Goal: Use online tool/utility: Utilize a website feature to perform a specific function

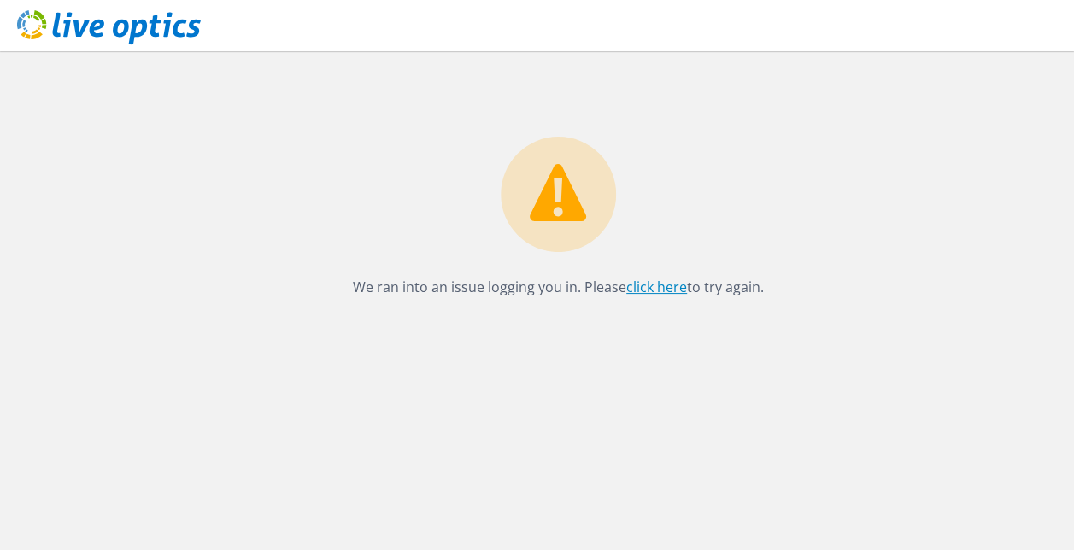
click at [637, 285] on link "click here" at bounding box center [656, 287] width 61 height 19
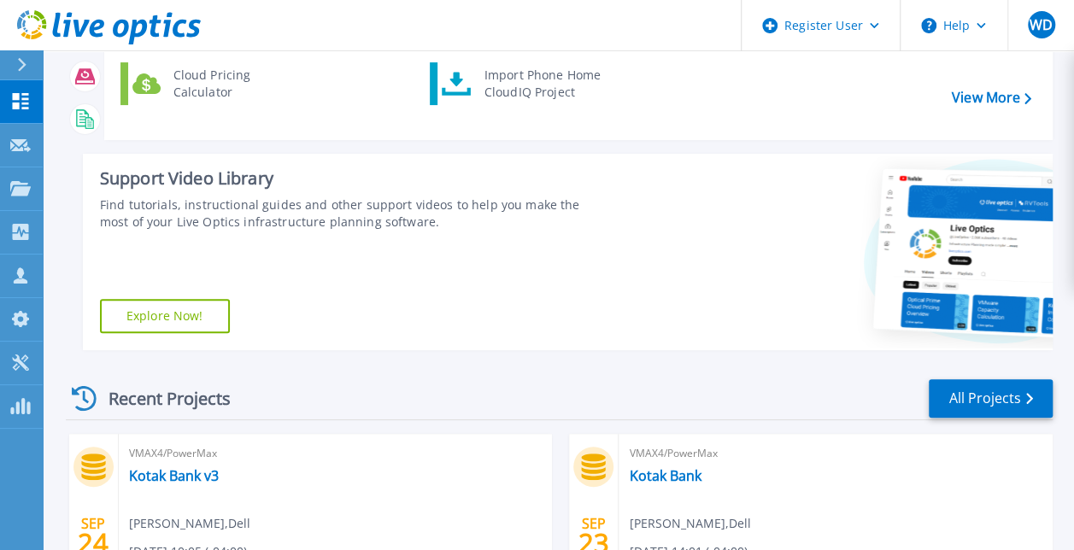
scroll to position [171, 0]
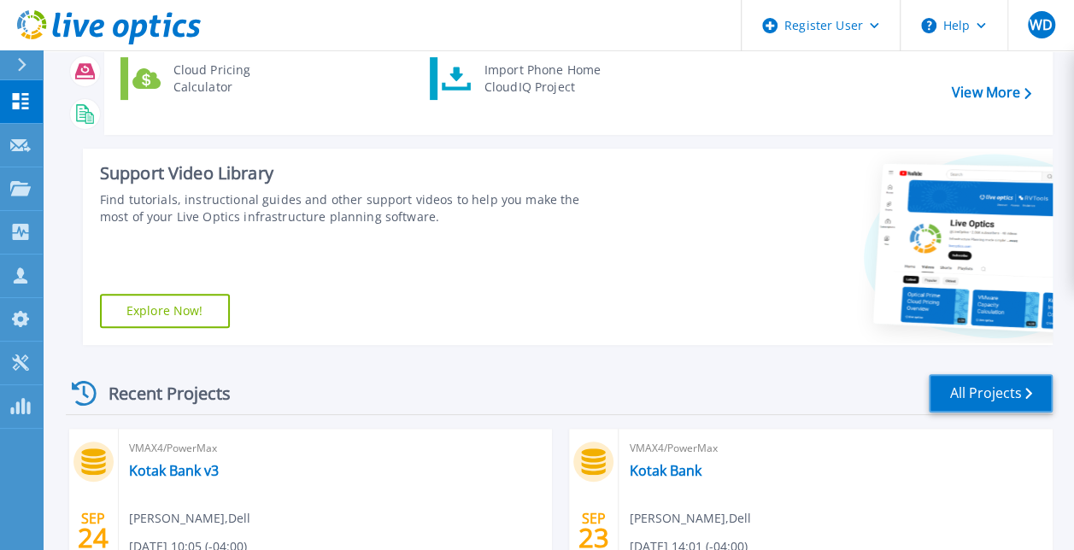
click at [966, 392] on link "All Projects" at bounding box center [990, 393] width 124 height 38
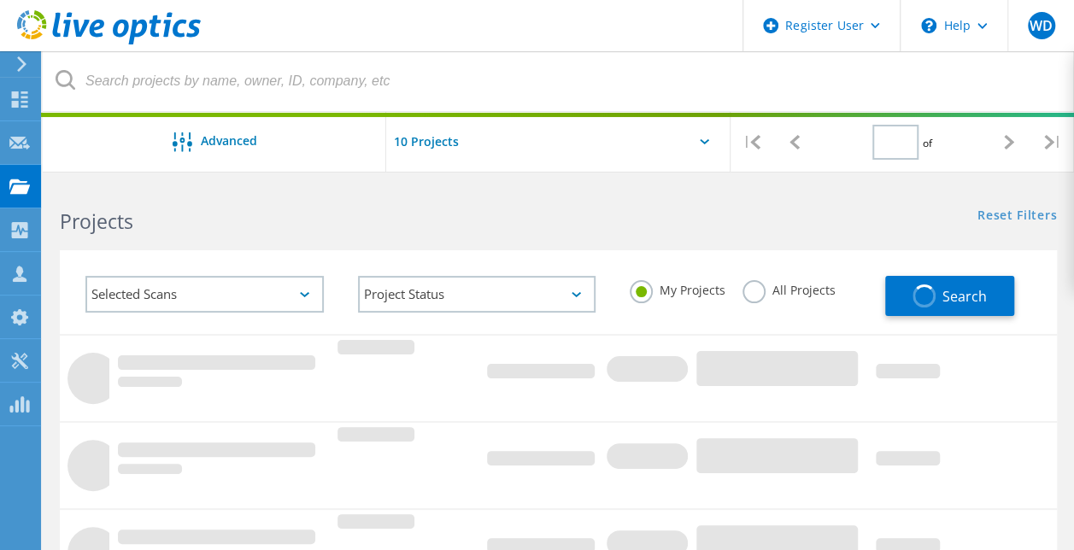
type input "1"
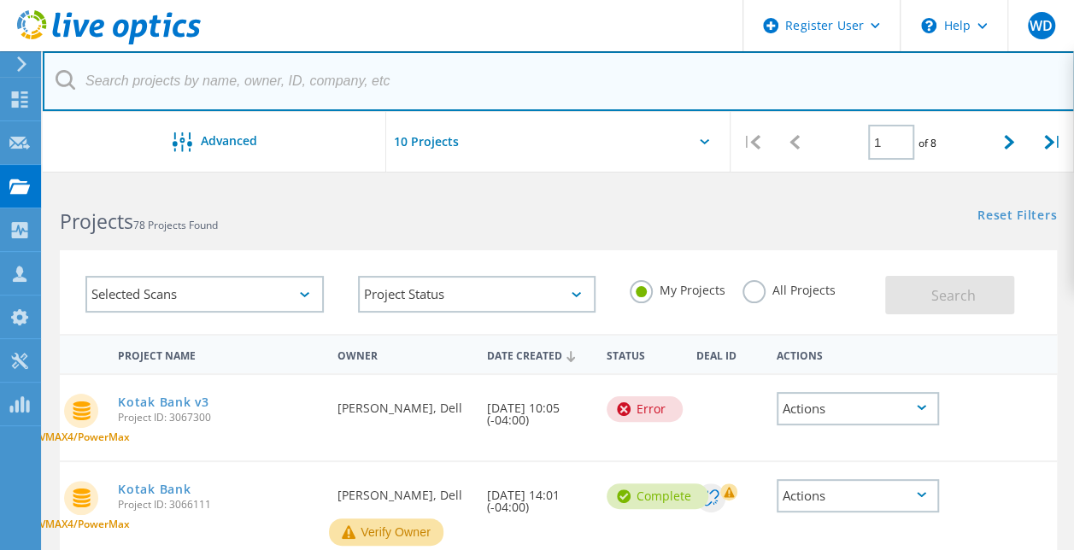
click at [127, 82] on input "text" at bounding box center [559, 81] width 1032 height 60
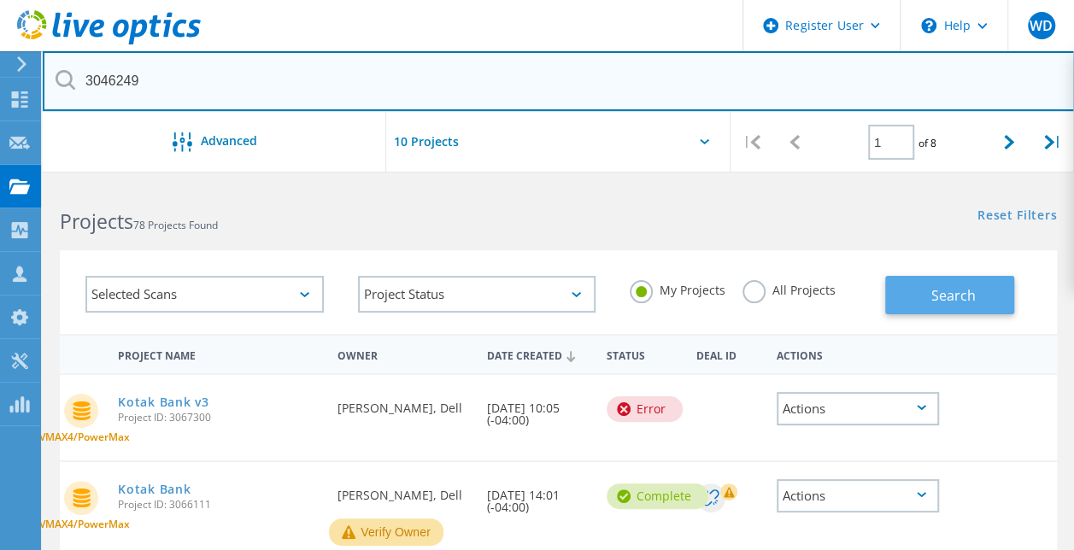
type input "3046249"
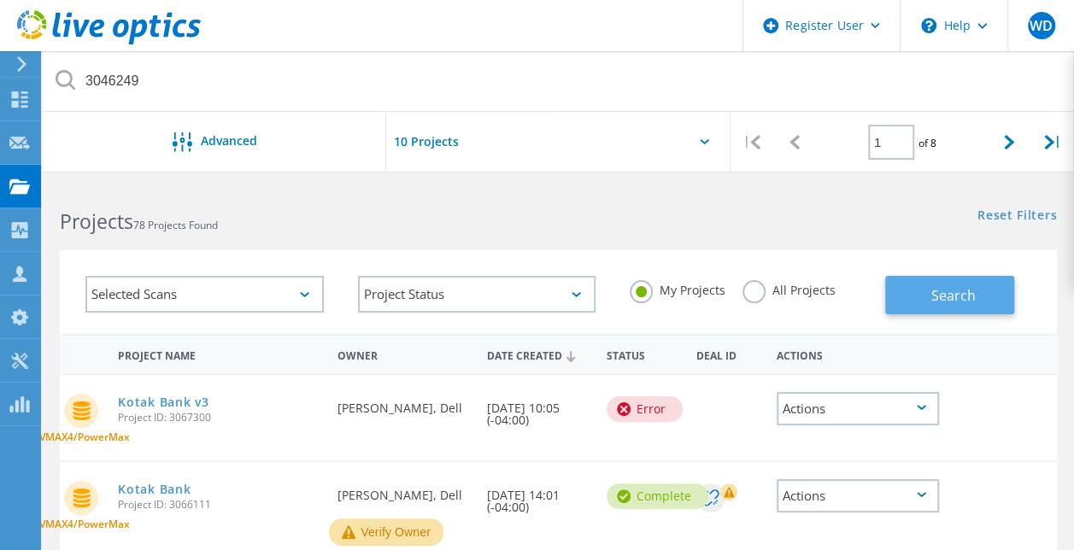
click at [933, 308] on button "Search" at bounding box center [949, 295] width 129 height 38
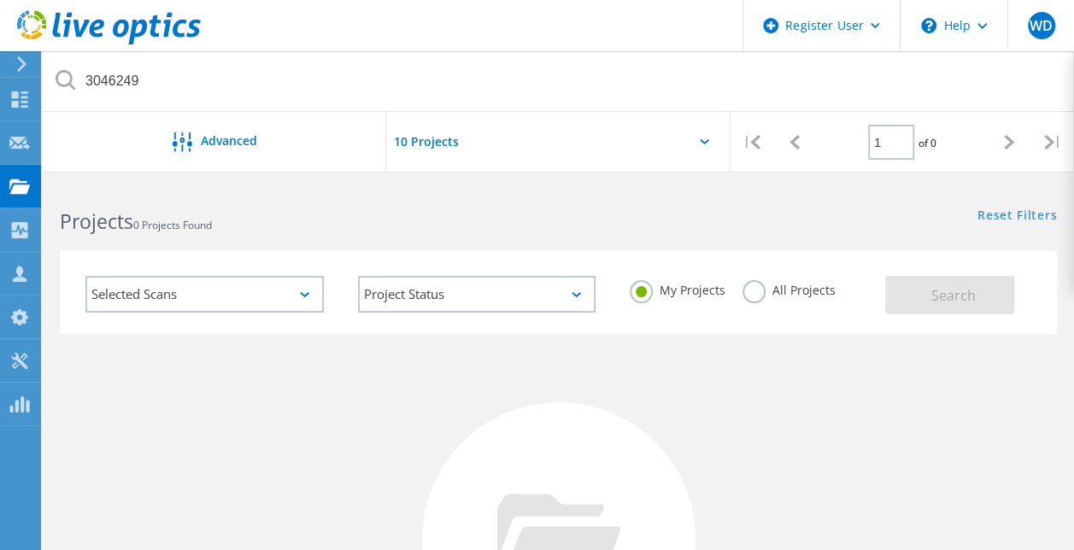
click at [756, 296] on label "All Projects" at bounding box center [788, 288] width 93 height 16
click at [0, 0] on input "All Projects" at bounding box center [0, 0] width 0 height 0
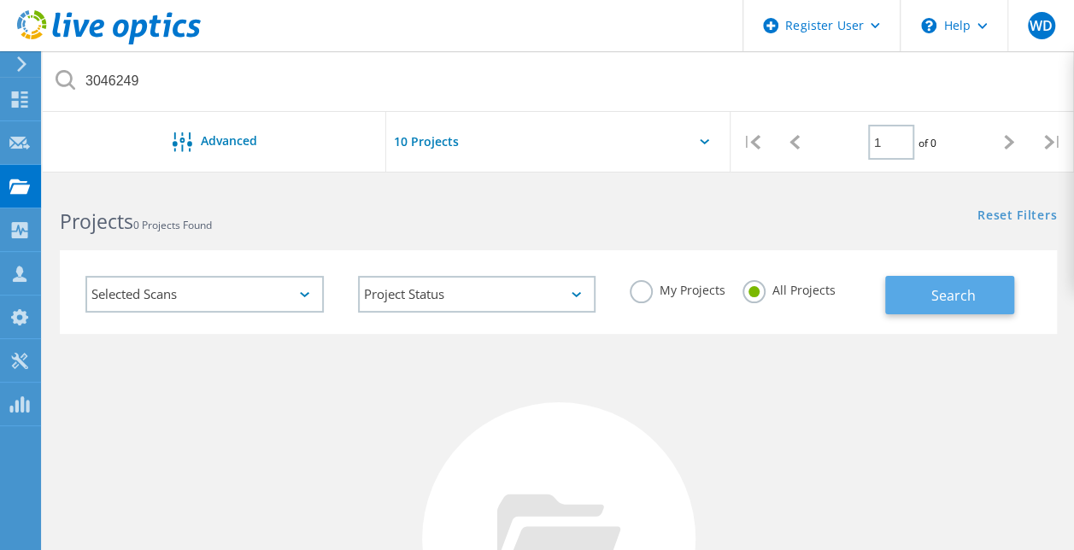
click at [907, 292] on button "Search" at bounding box center [949, 295] width 129 height 38
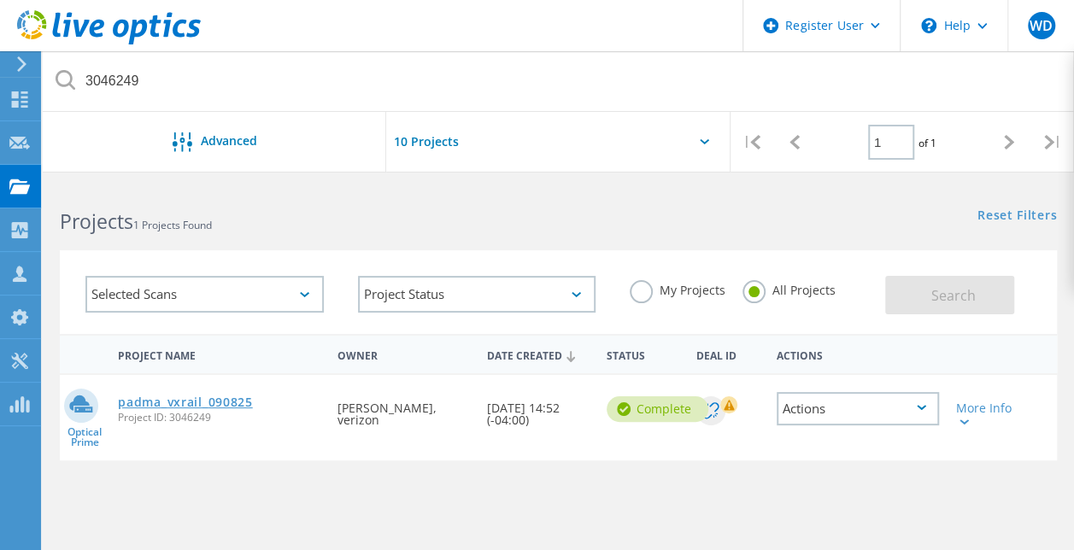
click at [173, 404] on link "padma_vxrail_090825" at bounding box center [185, 402] width 134 height 12
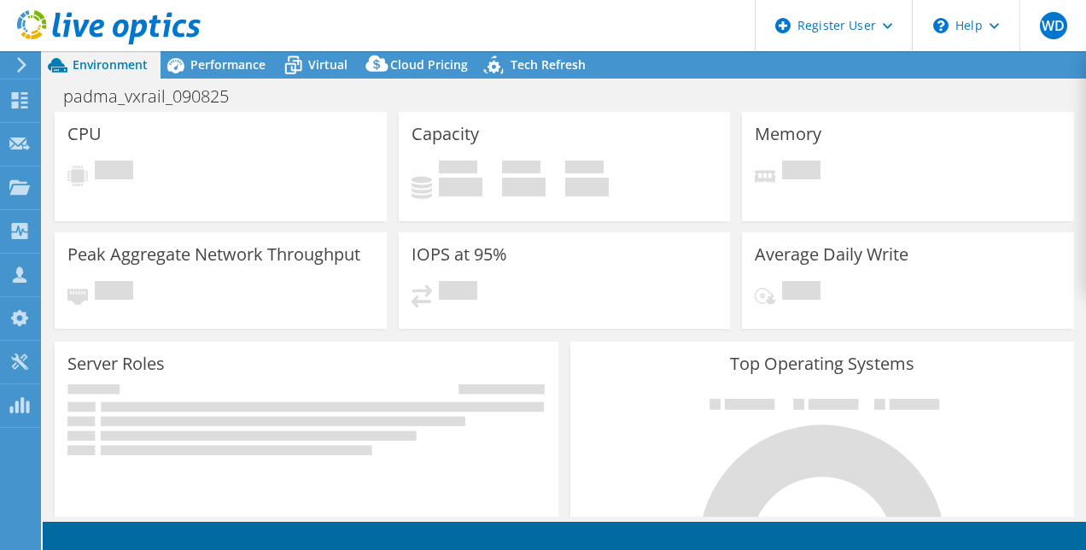
select select "USD"
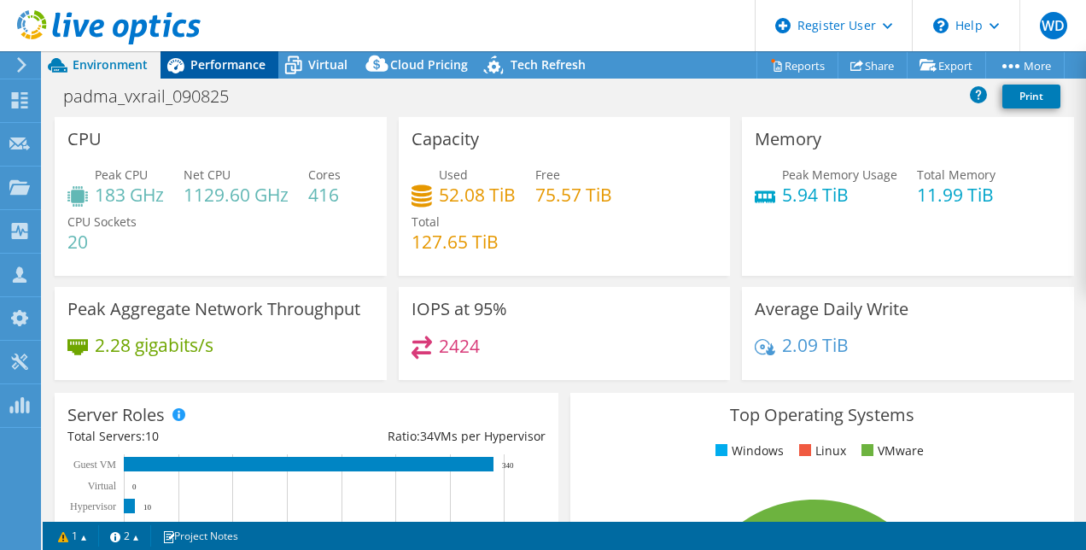
click at [208, 59] on span "Performance" at bounding box center [227, 64] width 75 height 16
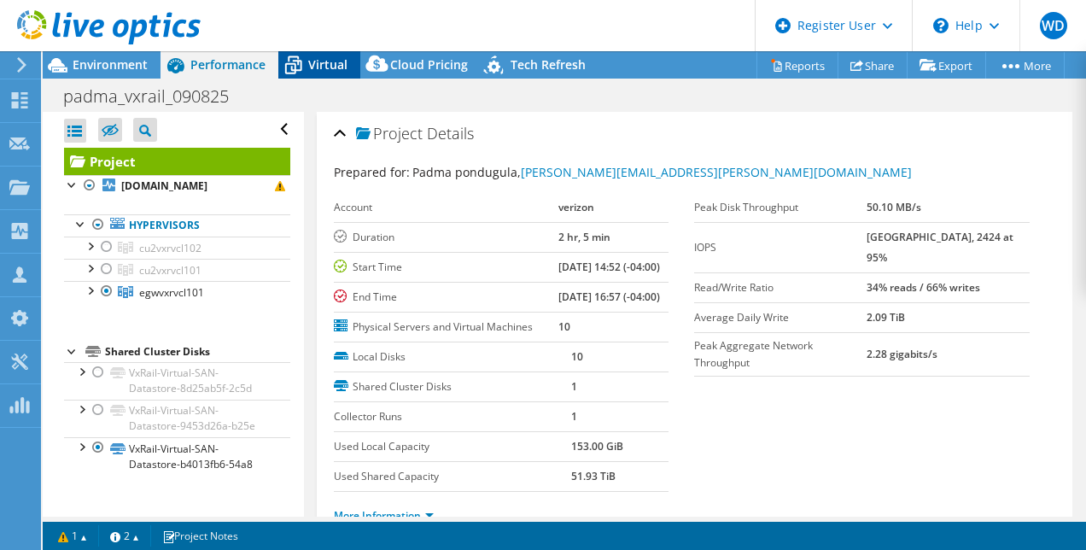
click at [318, 64] on span "Virtual" at bounding box center [327, 64] width 39 height 16
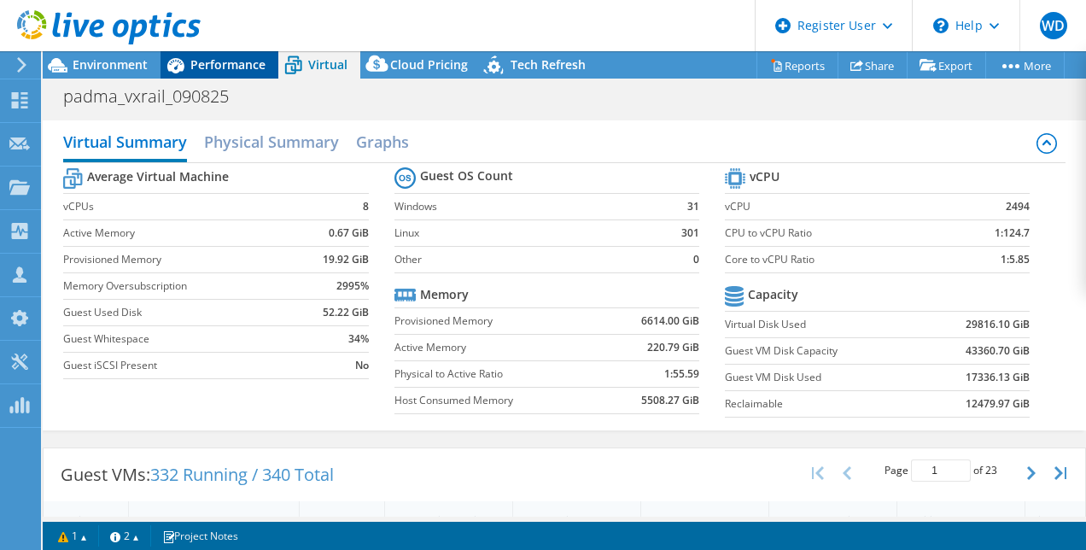
click at [227, 61] on span "Performance" at bounding box center [227, 64] width 75 height 16
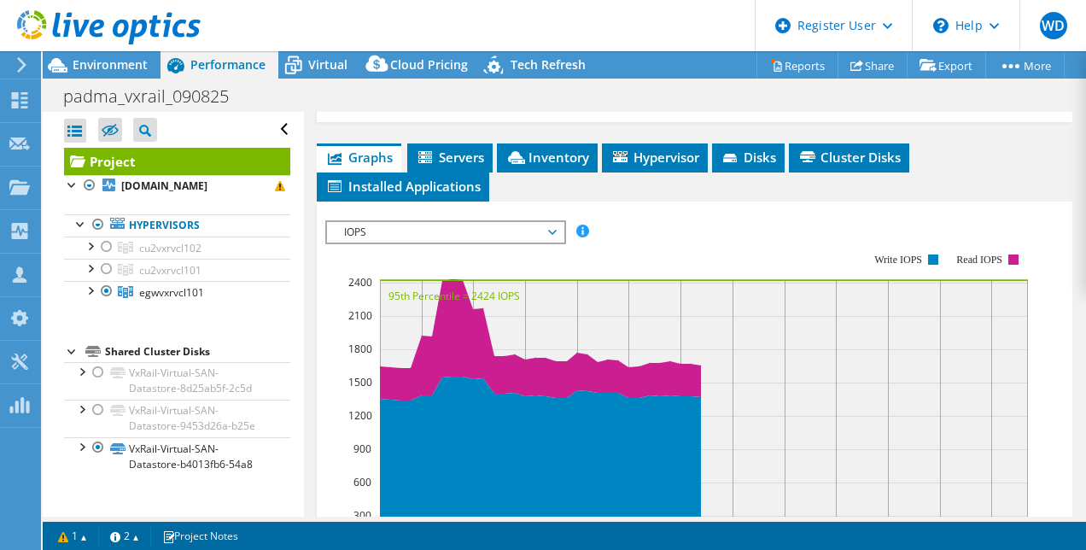
scroll to position [427, 0]
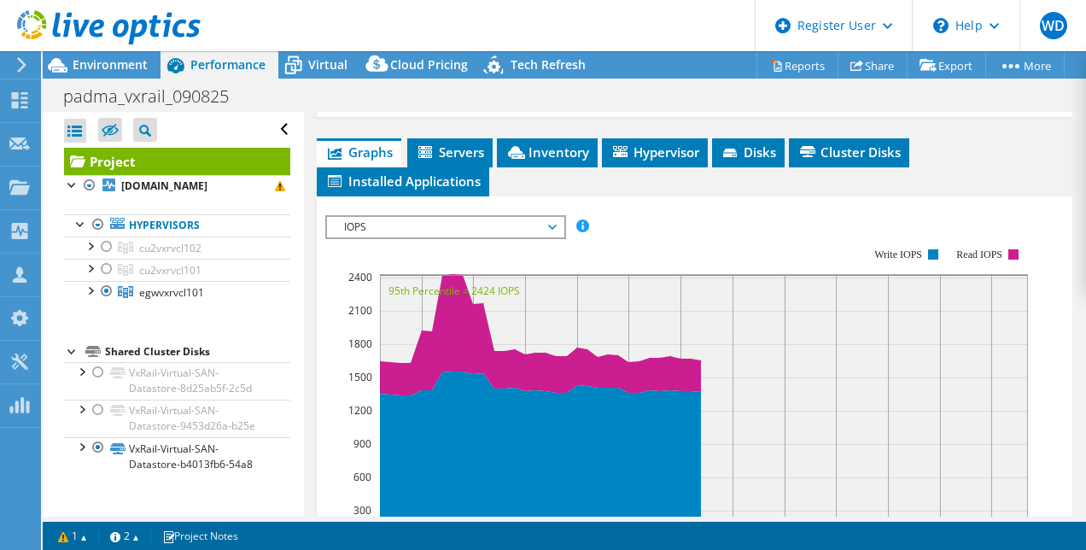
click at [555, 230] on icon at bounding box center [552, 227] width 9 height 5
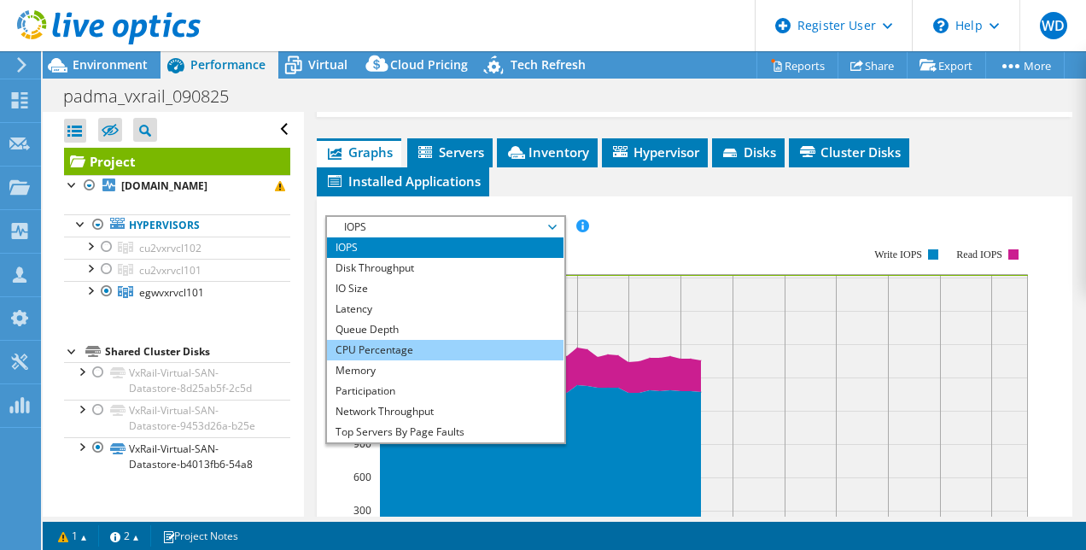
click at [407, 360] on li "CPU Percentage" at bounding box center [445, 350] width 237 height 20
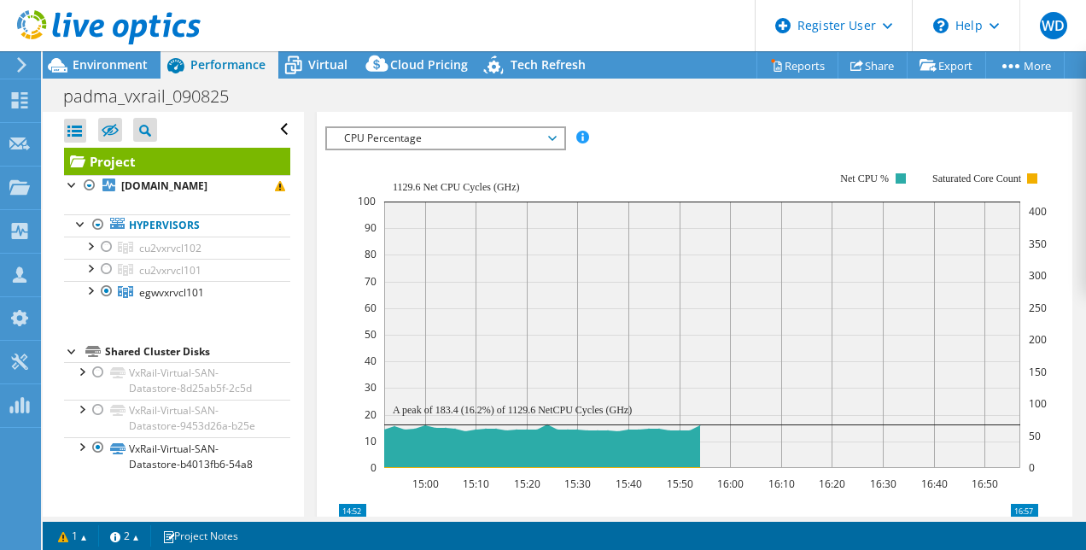
scroll to position [598, 0]
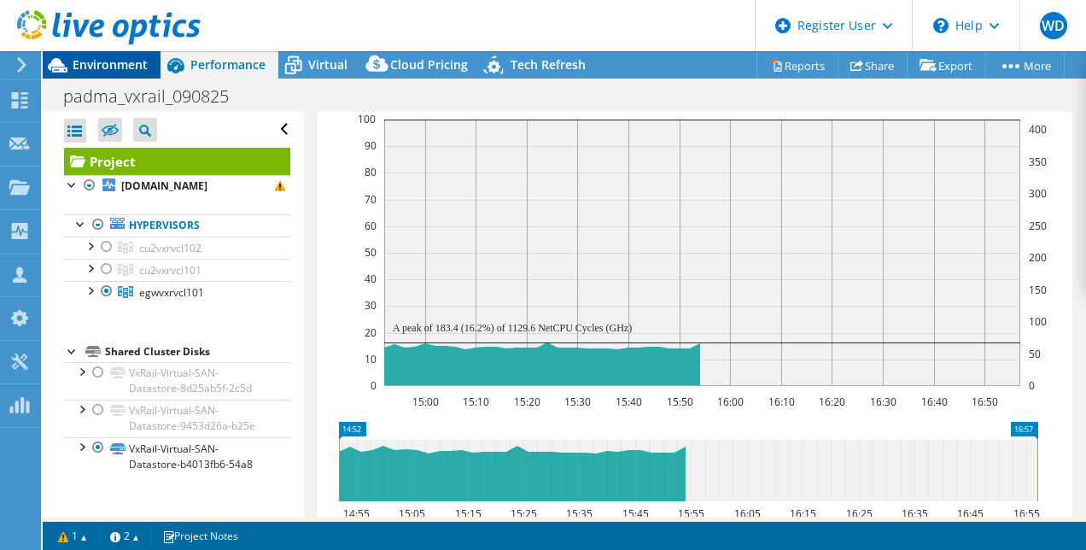
click at [97, 58] on span "Environment" at bounding box center [110, 64] width 75 height 16
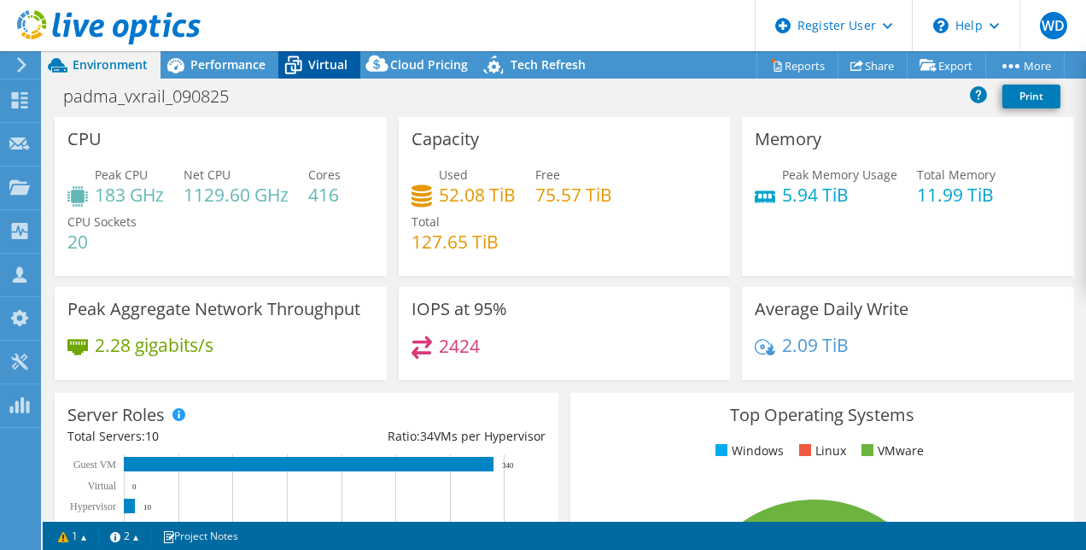
click at [318, 67] on span "Virtual" at bounding box center [327, 64] width 39 height 16
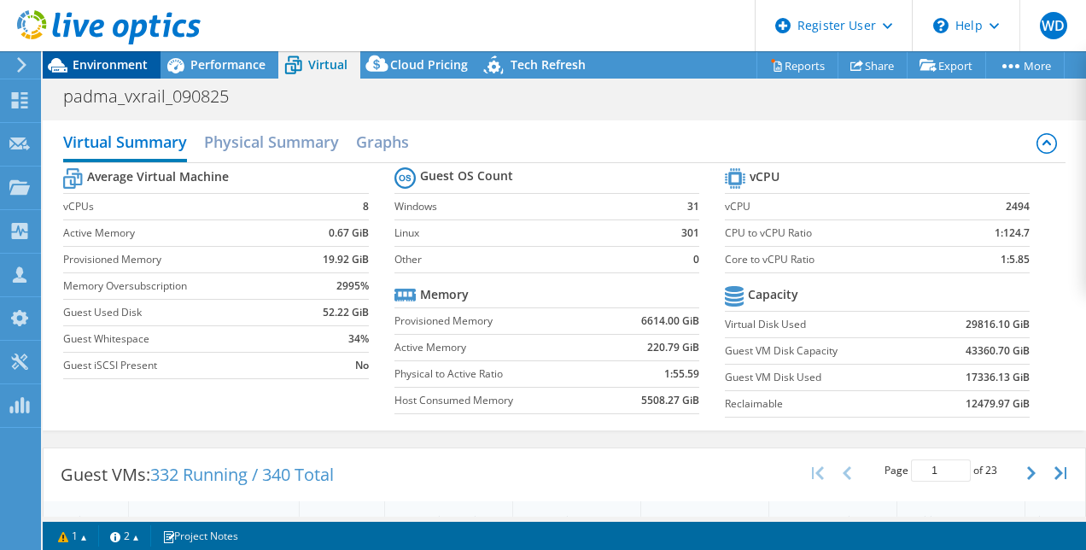
click at [97, 60] on span "Environment" at bounding box center [110, 64] width 75 height 16
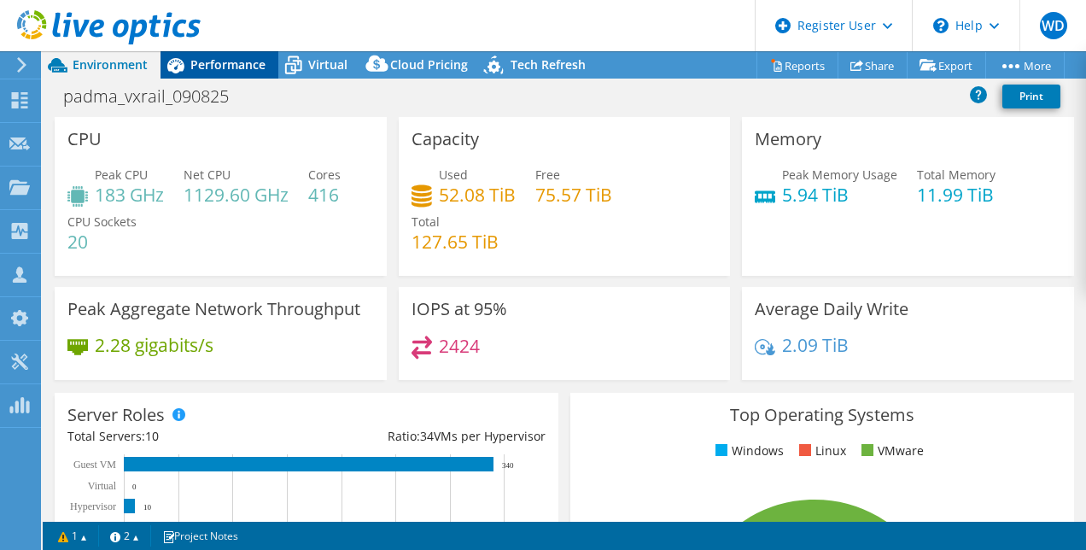
click at [254, 63] on span "Performance" at bounding box center [227, 64] width 75 height 16
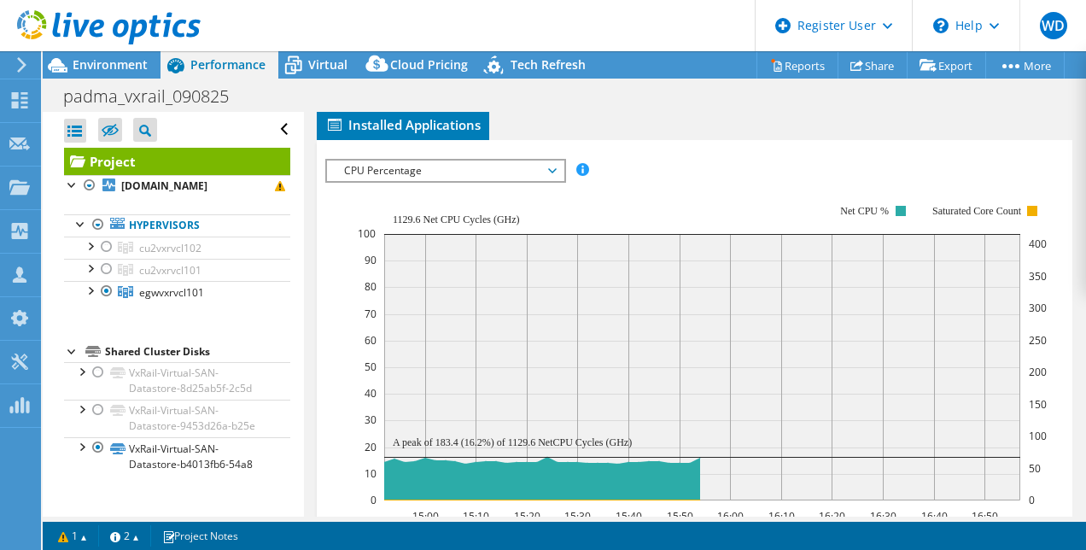
scroll to position [0, 0]
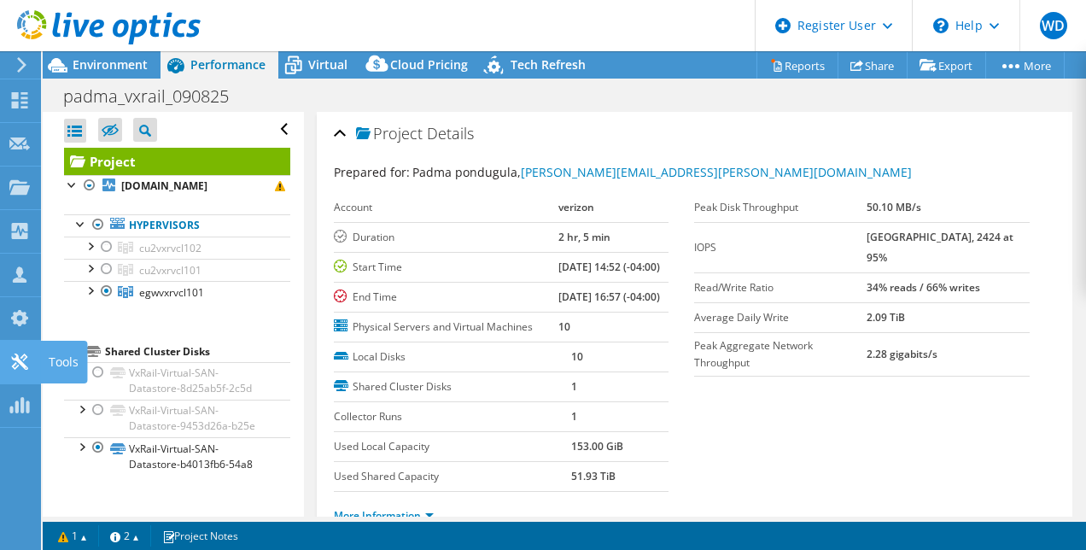
click at [18, 361] on use at bounding box center [19, 362] width 16 height 16
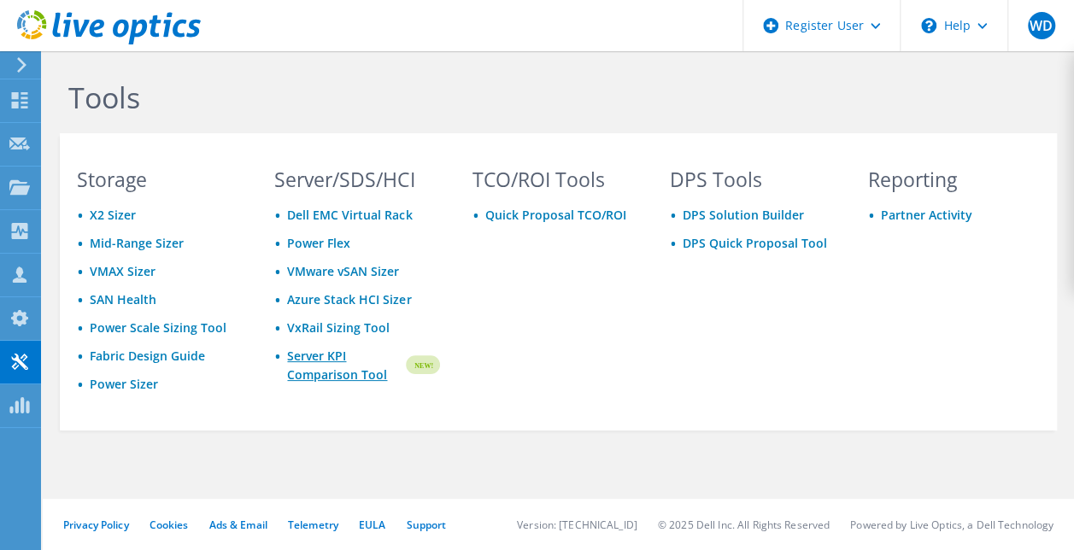
click at [338, 371] on link "Server KPI Comparison Tool" at bounding box center [344, 366] width 115 height 38
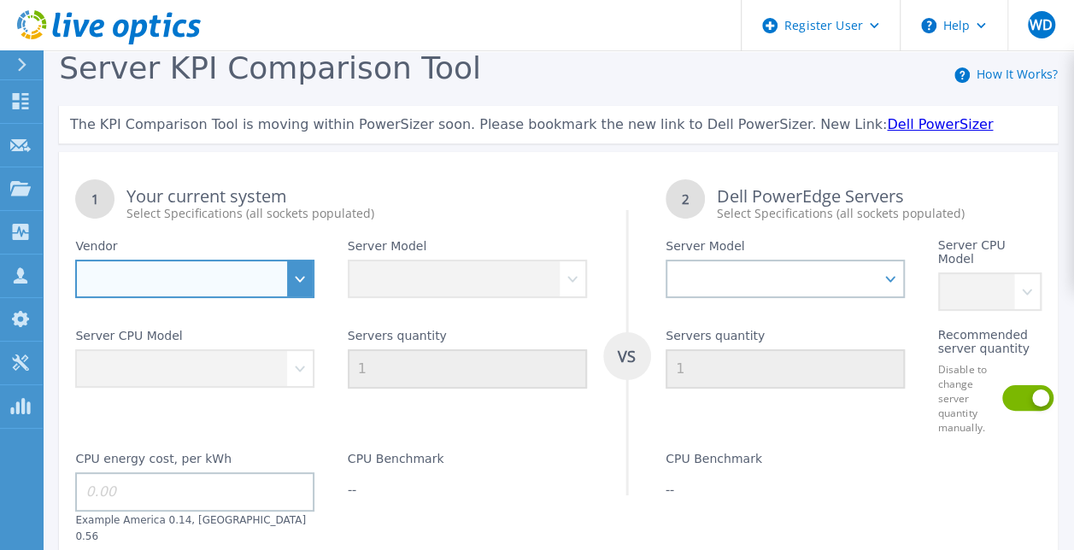
click at [301, 278] on select "Dell HPE Lenovo Supermicro" at bounding box center [194, 279] width 239 height 38
select select "Dell"
click at [75, 260] on select "Dell HPE Lenovo Supermicro" at bounding box center [194, 279] width 239 height 38
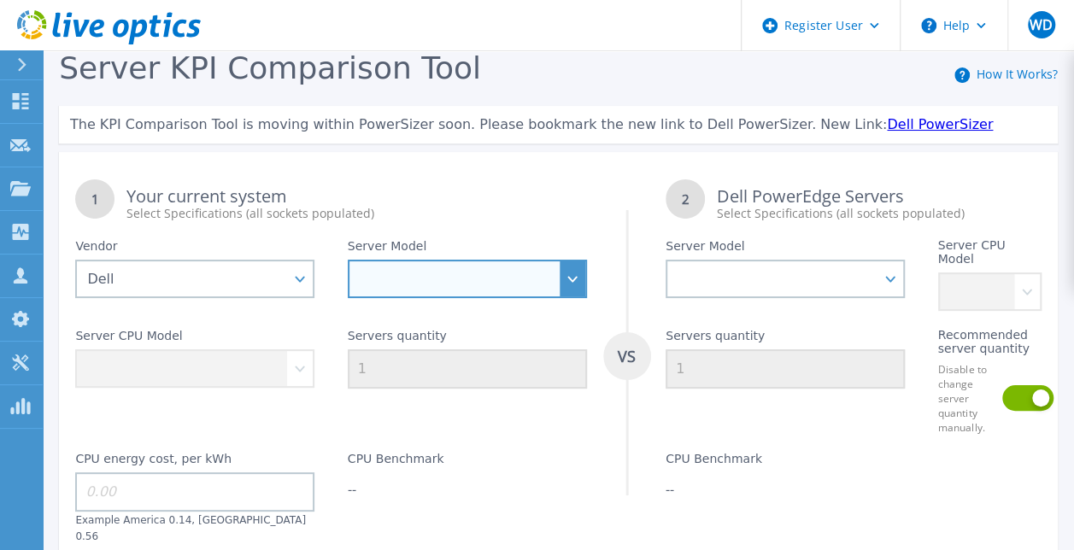
click at [389, 278] on select "PowerEdge C6520 PowerEdge C6525 PowerEdge HS5610 PowerEdge HS5620 PowerEdge R24…" at bounding box center [467, 279] width 239 height 38
select select "PowerEdge R660"
click at [348, 260] on select "PowerEdge C6520 PowerEdge C6525 PowerEdge HS5610 PowerEdge HS5620 PowerEdge R24…" at bounding box center [467, 279] width 239 height 38
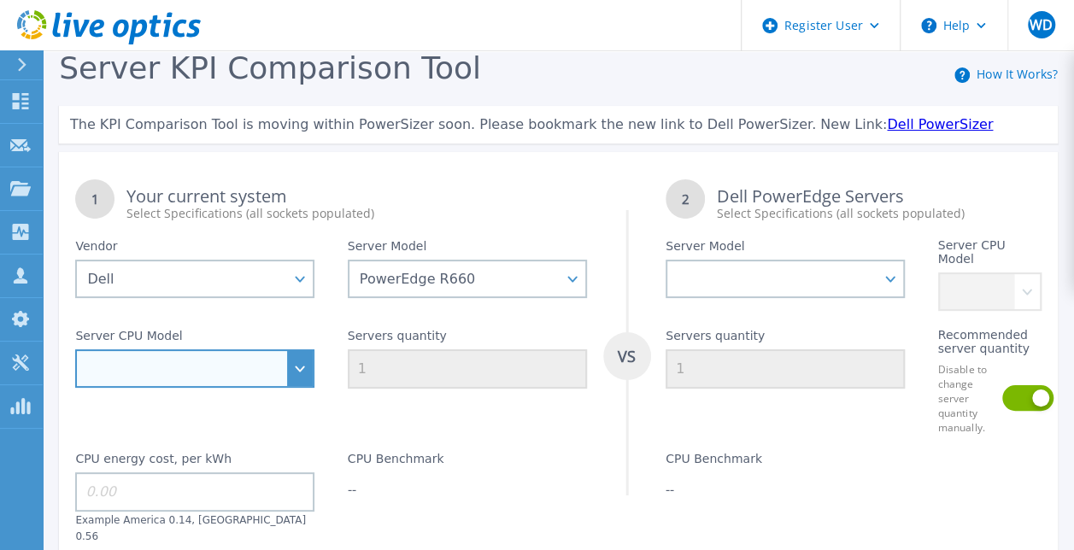
click at [292, 359] on select "Intel Xeon Gold 6414U 2GHz Intel Xeon Gold 6430 2.1GHz Intel Xeon Gold 6454S 2.…" at bounding box center [194, 368] width 239 height 38
select select "336939"
click at [75, 349] on select "Intel Xeon Gold 6414U 2GHz Intel Xeon Gold 6430 2.1GHz Intel Xeon Gold 6454S 2.…" at bounding box center [194, 368] width 239 height 38
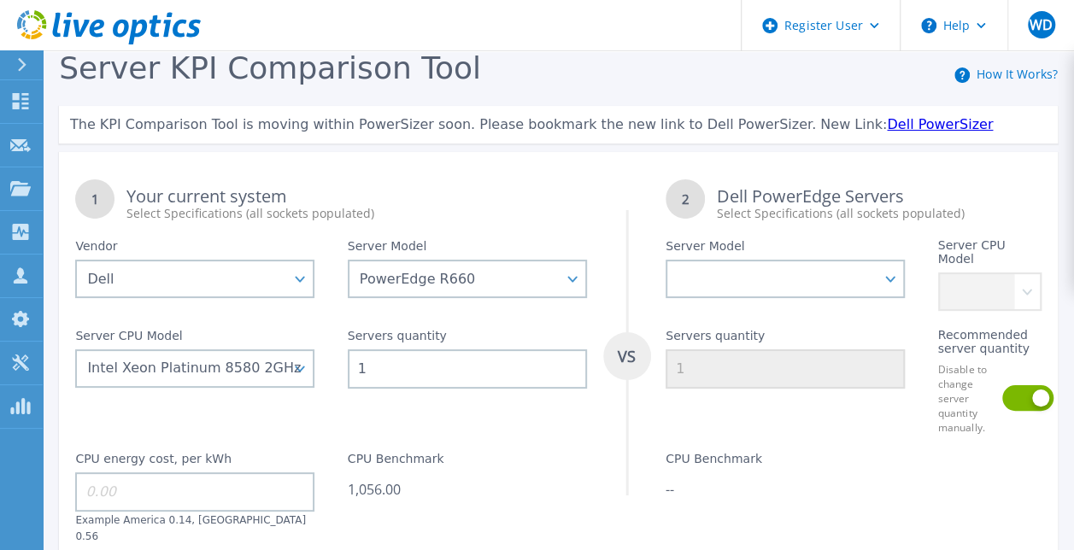
click at [372, 364] on input "1" at bounding box center [467, 368] width 239 height 39
drag, startPoint x: 371, startPoint y: 369, endPoint x: 326, endPoint y: 369, distance: 44.4
click at [326, 370] on div "1 Your current system Select Specifications (all sockets populated) VS 2 Dell P…" at bounding box center [558, 389] width 998 height 452
type input "7"
